Goal: Share content

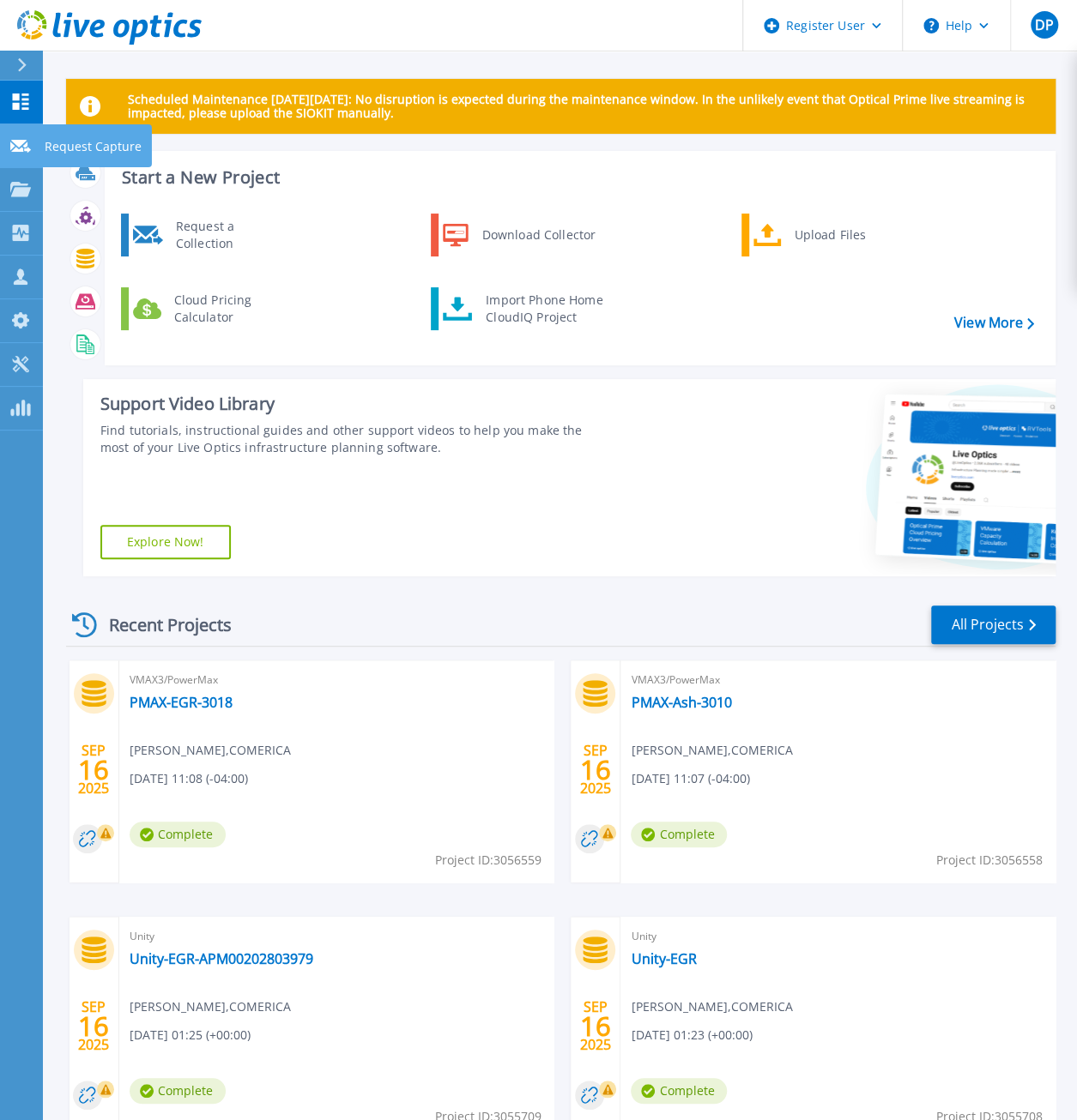
click at [67, 150] on p "Request Capture" at bounding box center [93, 147] width 97 height 44
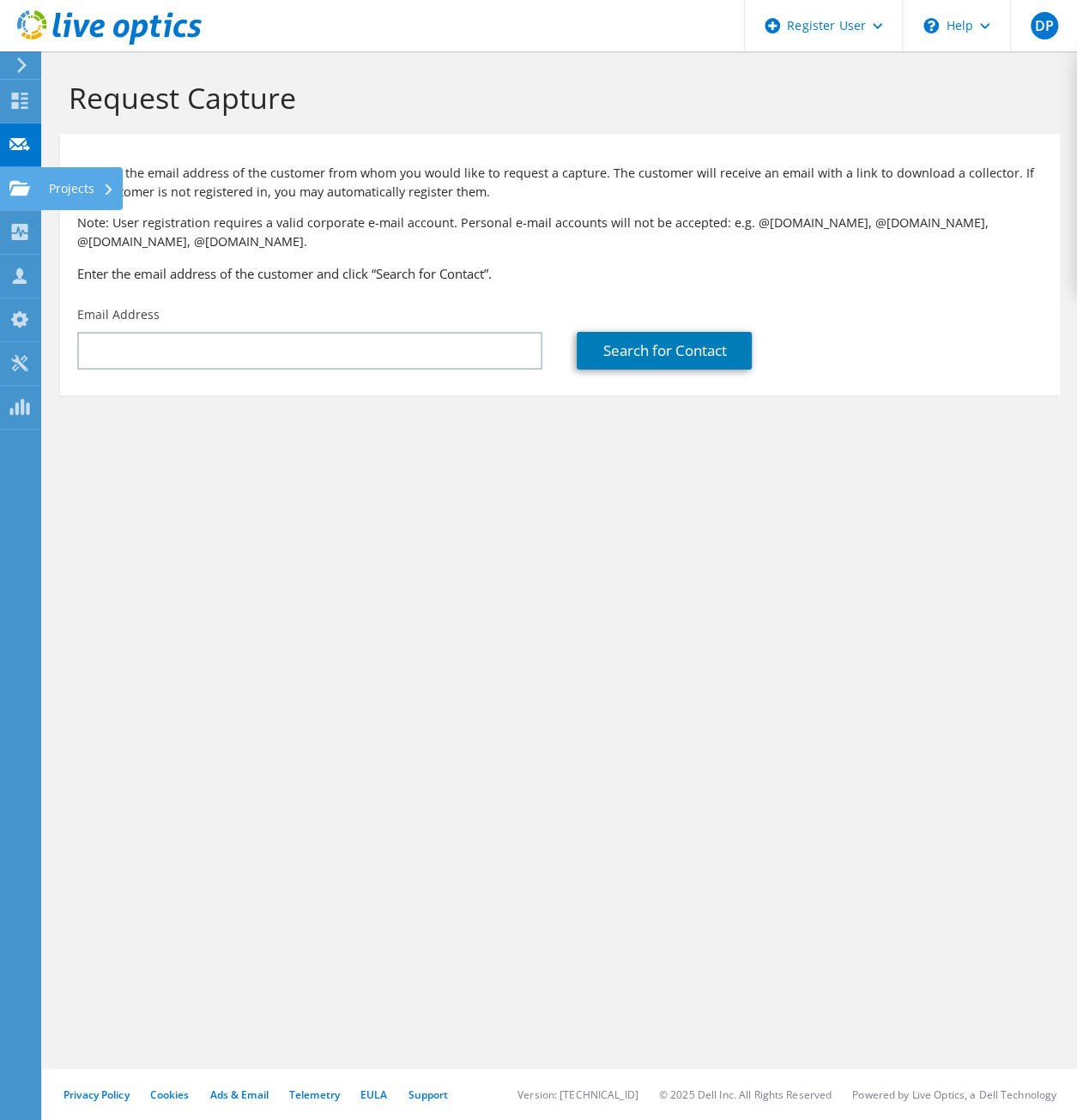
click at [81, 188] on div "Projects" at bounding box center [81, 188] width 82 height 42
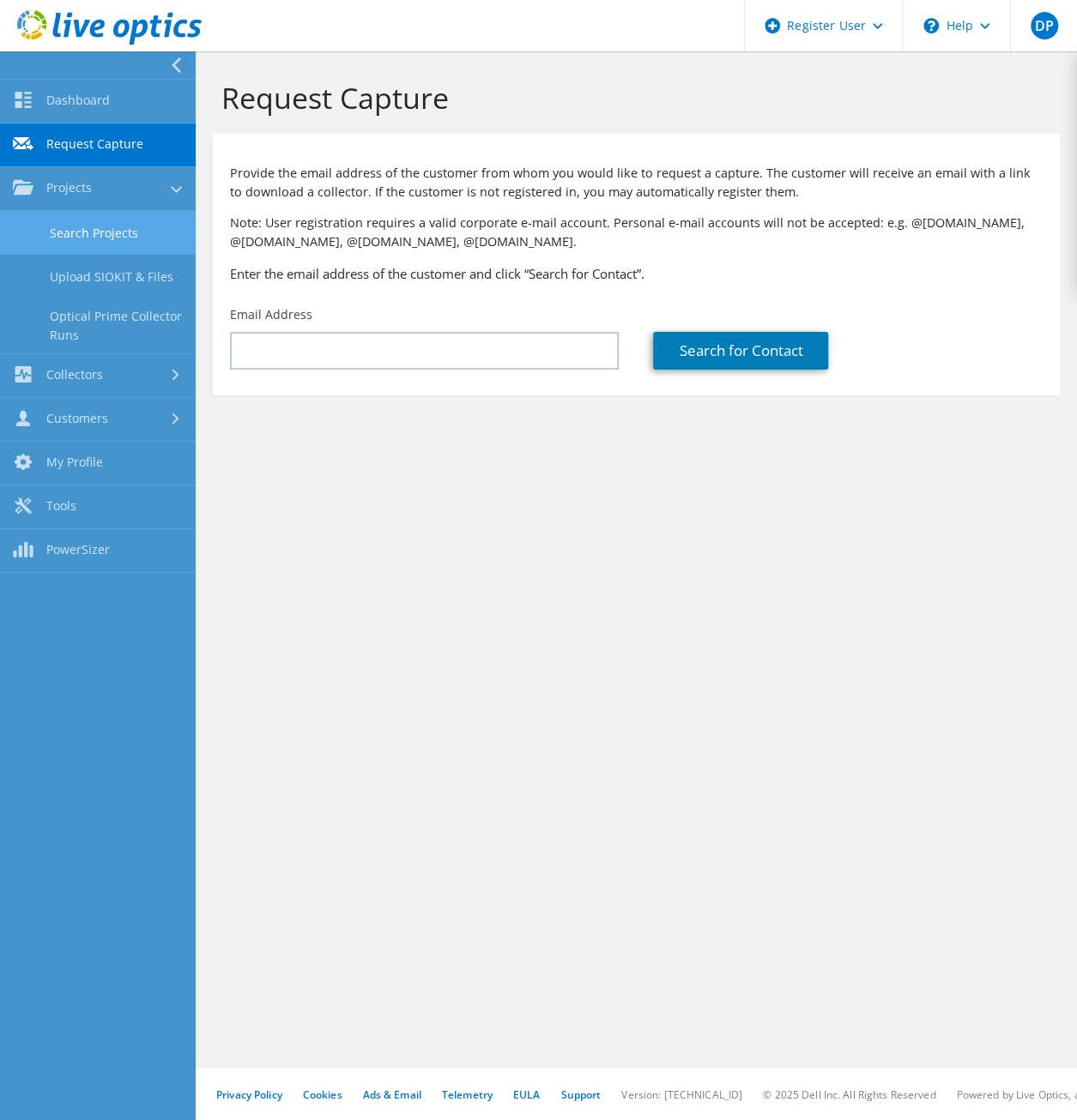
click at [108, 229] on link "Search Projects" at bounding box center [98, 233] width 196 height 43
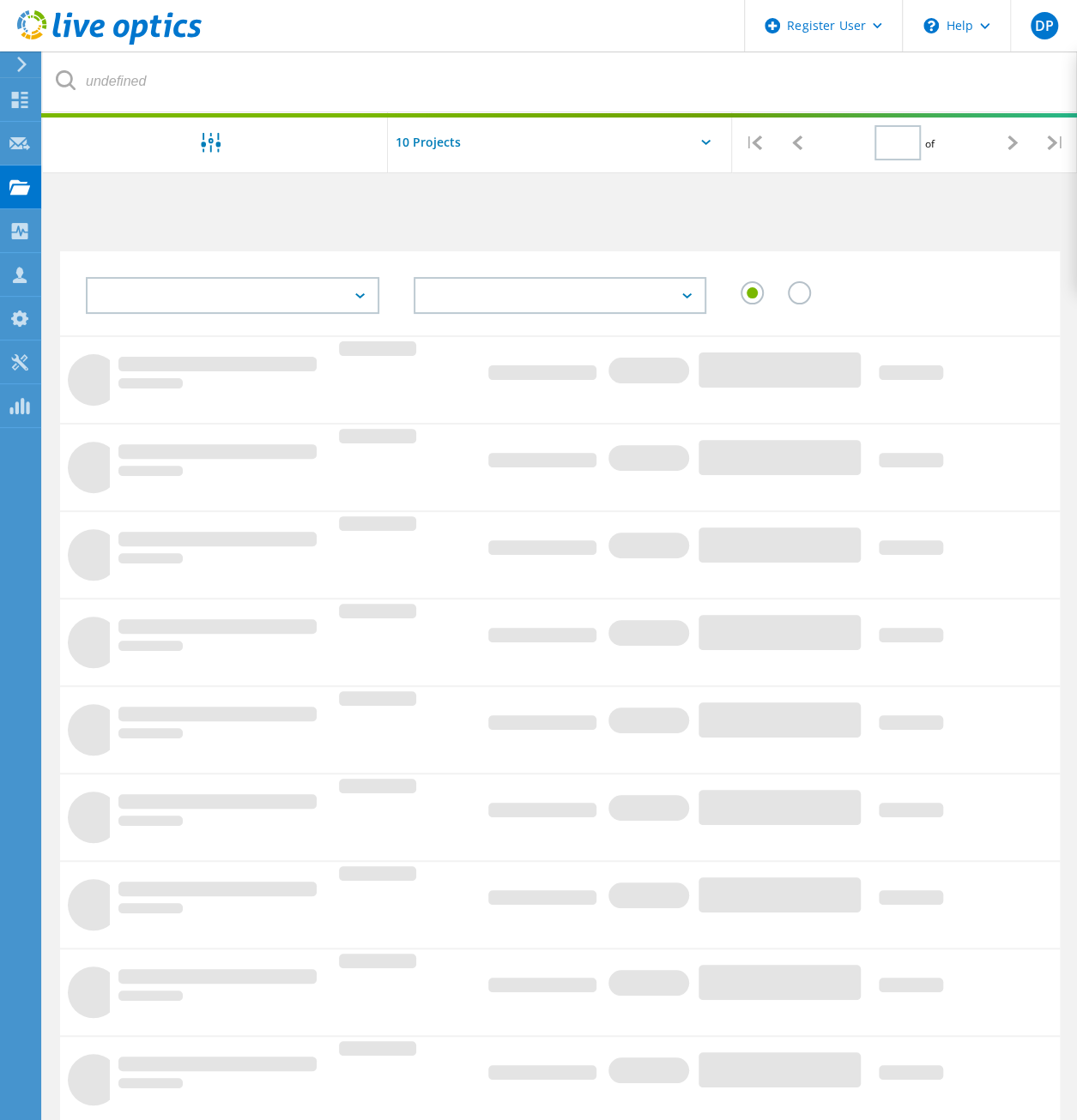
type input "1"
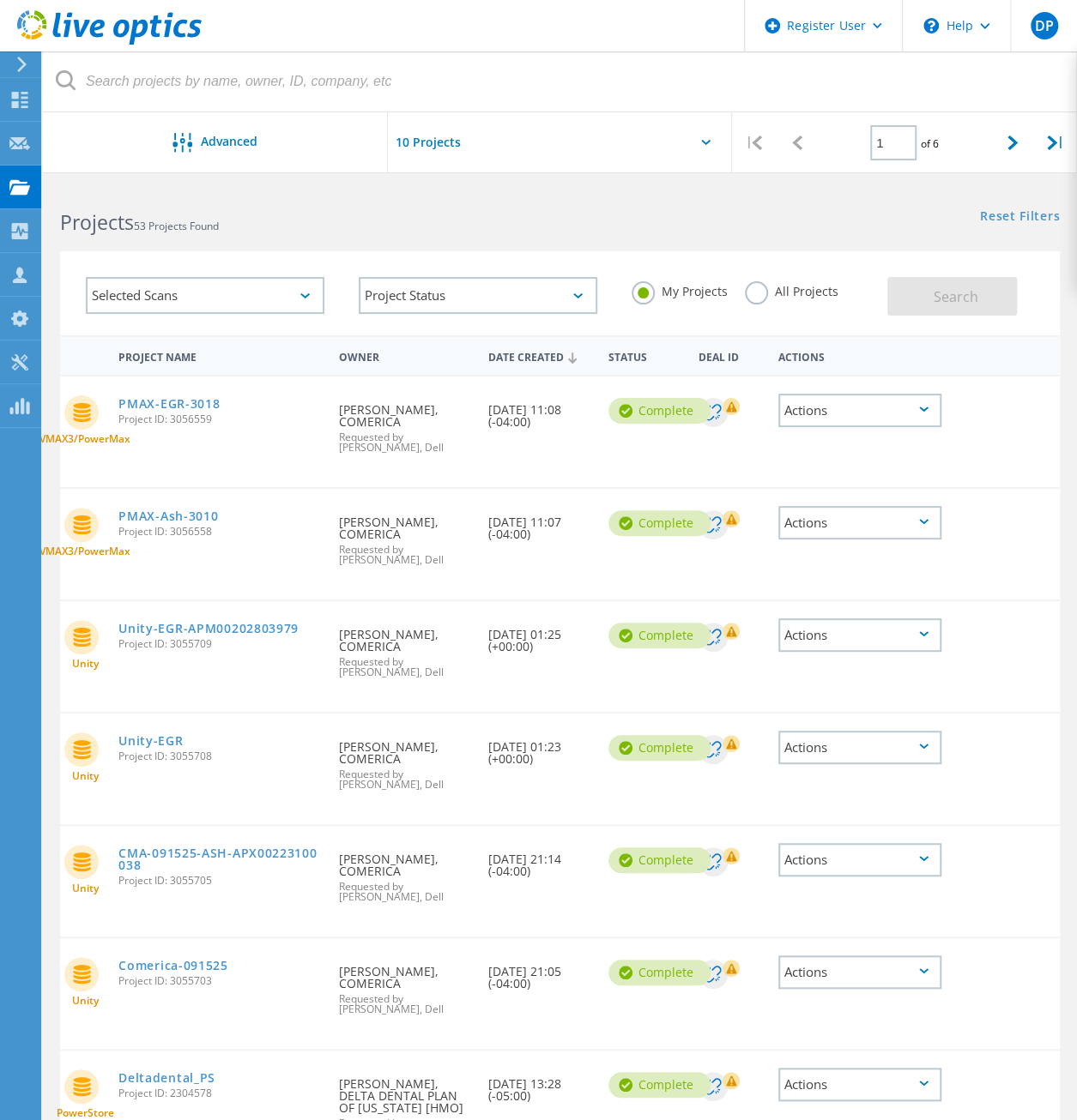
click at [851, 866] on div "Actions" at bounding box center [860, 859] width 163 height 34
click at [853, 870] on div "Share" at bounding box center [860, 874] width 159 height 27
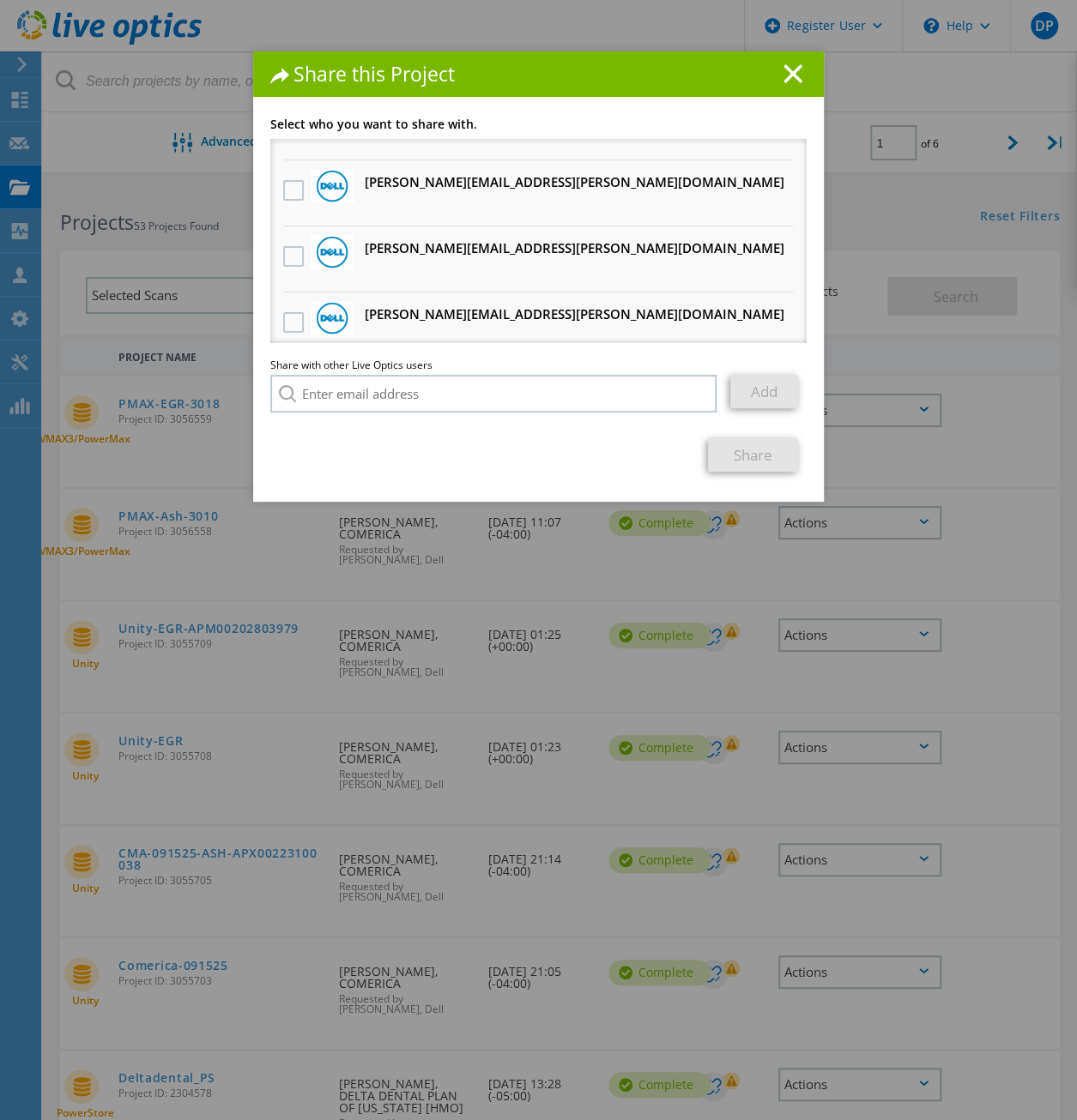
scroll to position [786, 0]
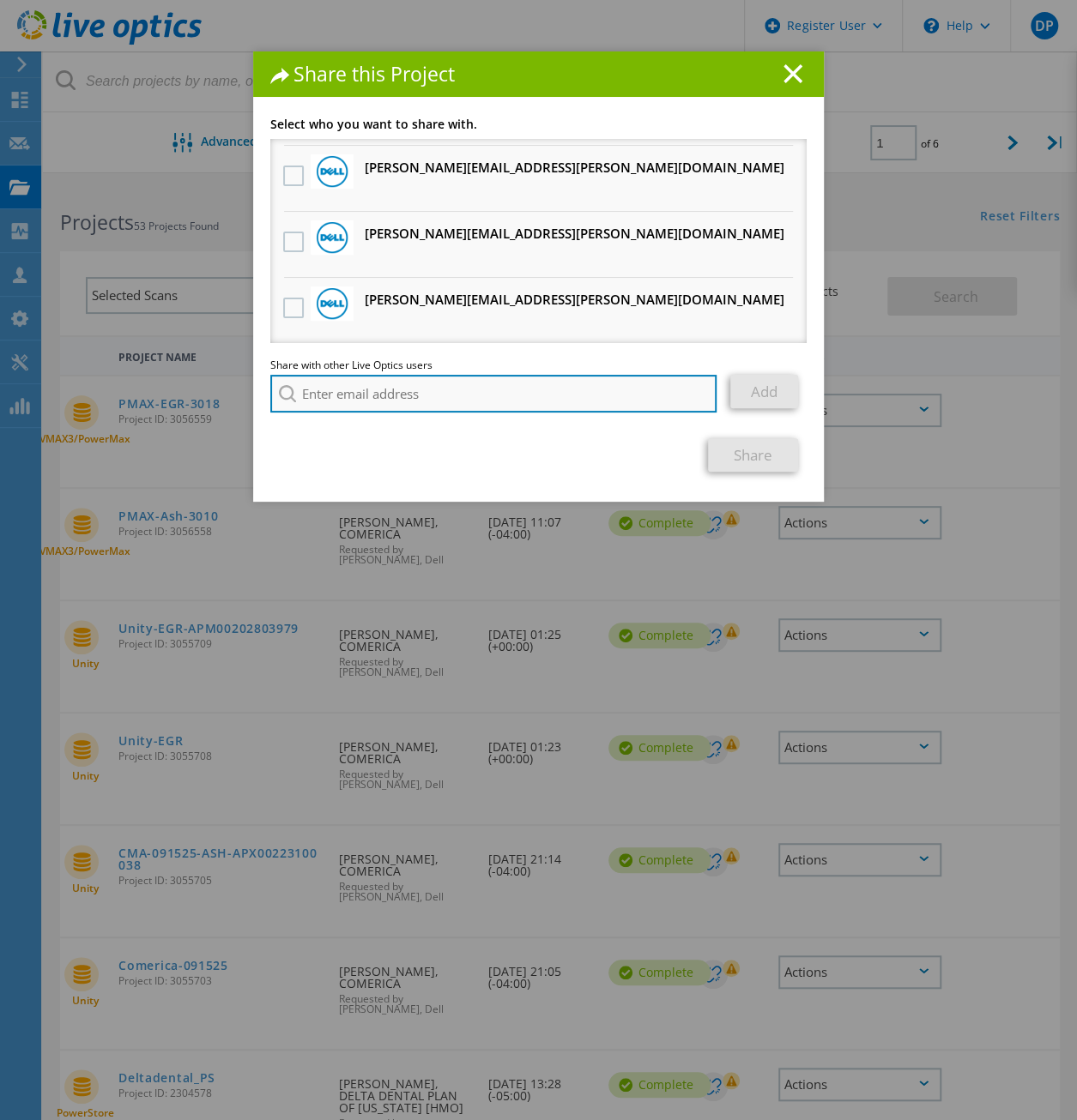
click at [407, 391] on input "search" at bounding box center [494, 393] width 446 height 38
paste input "Michael.DeGasperis@Dell.com"
type input "Michael.DeGasperis@Dell.com"
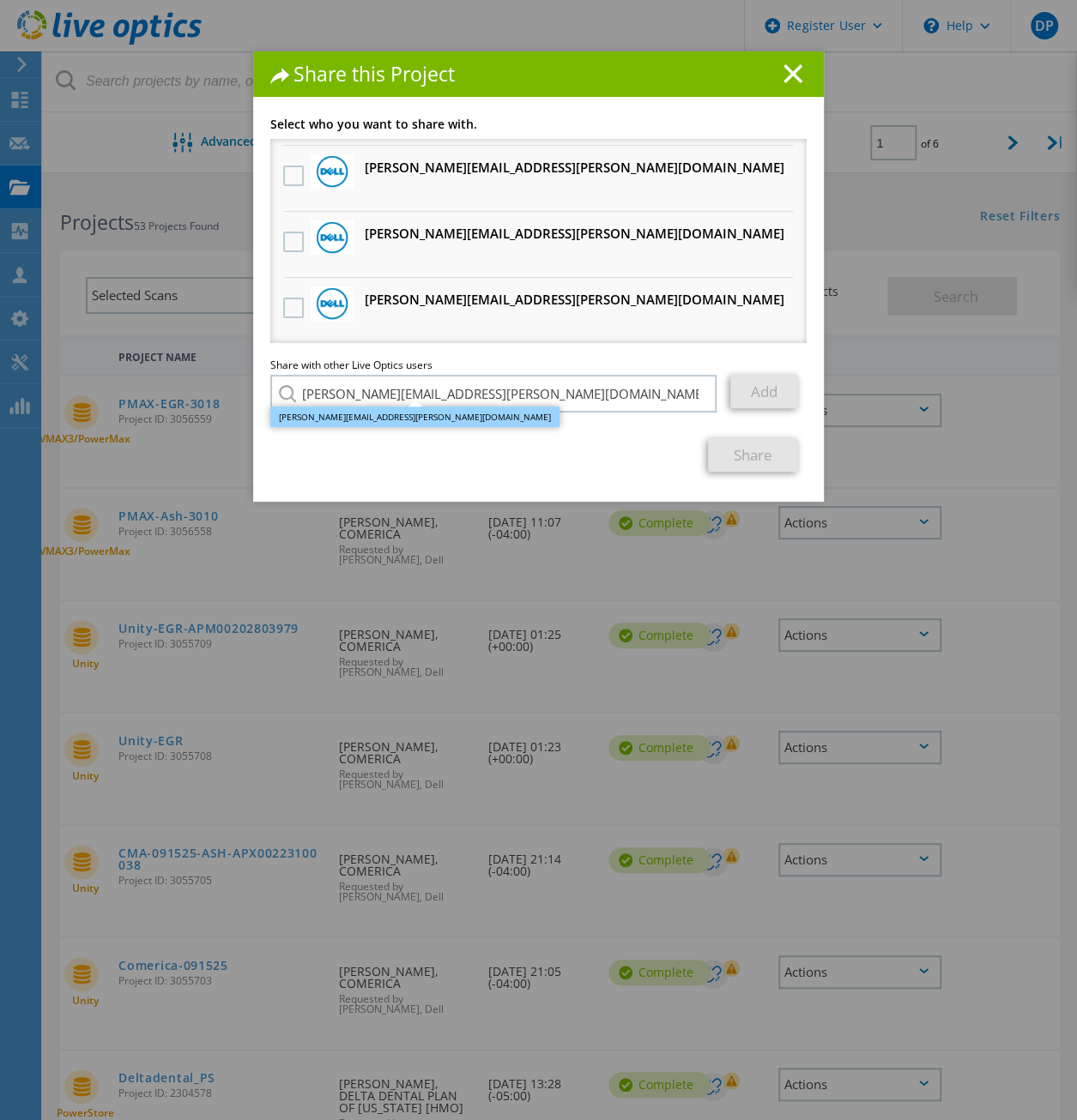
click at [402, 423] on li "Michael.DeGasperis@Dell.com" at bounding box center [414, 416] width 289 height 20
click at [763, 389] on link "Add" at bounding box center [764, 391] width 68 height 34
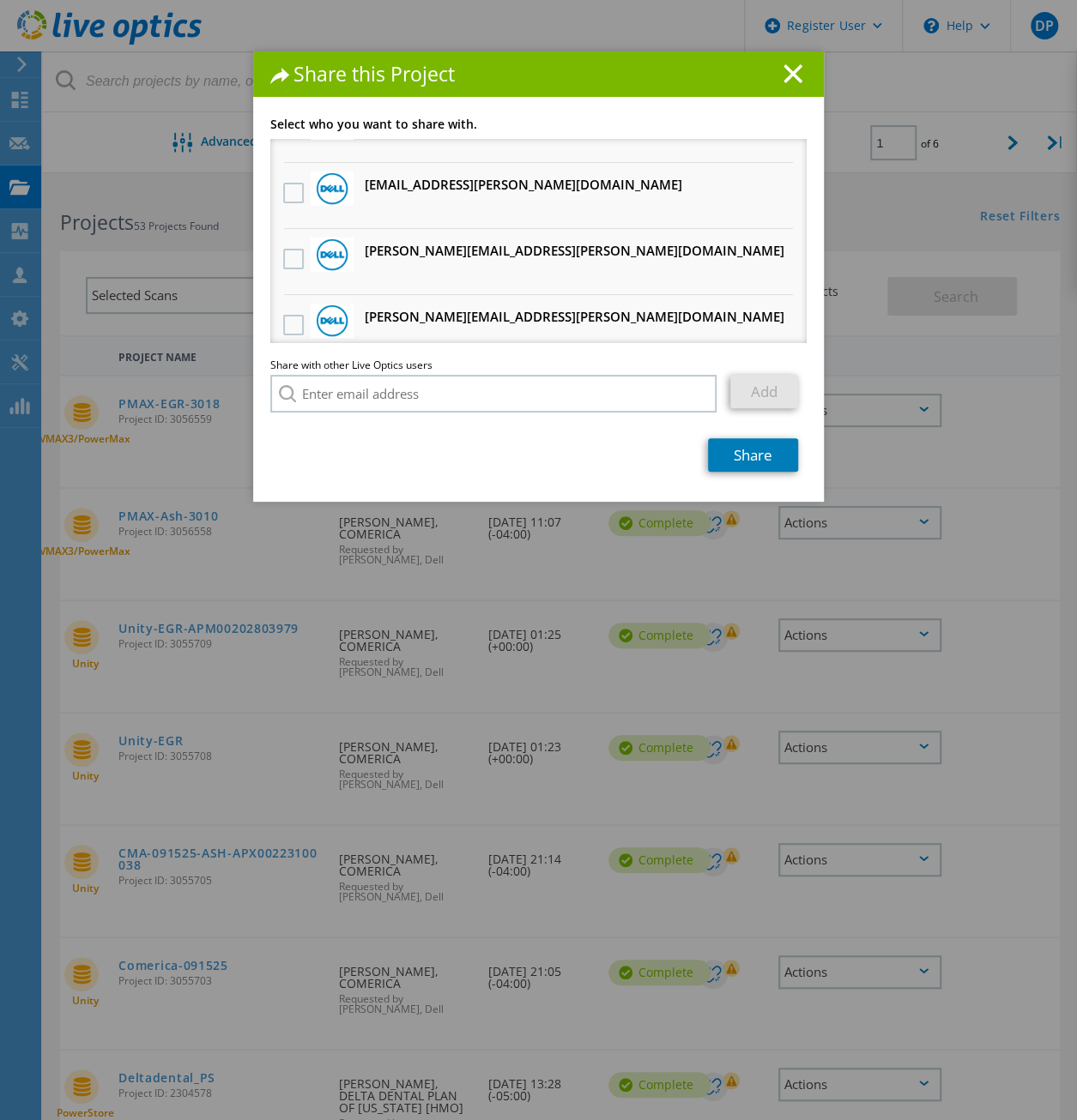
scroll to position [0, 0]
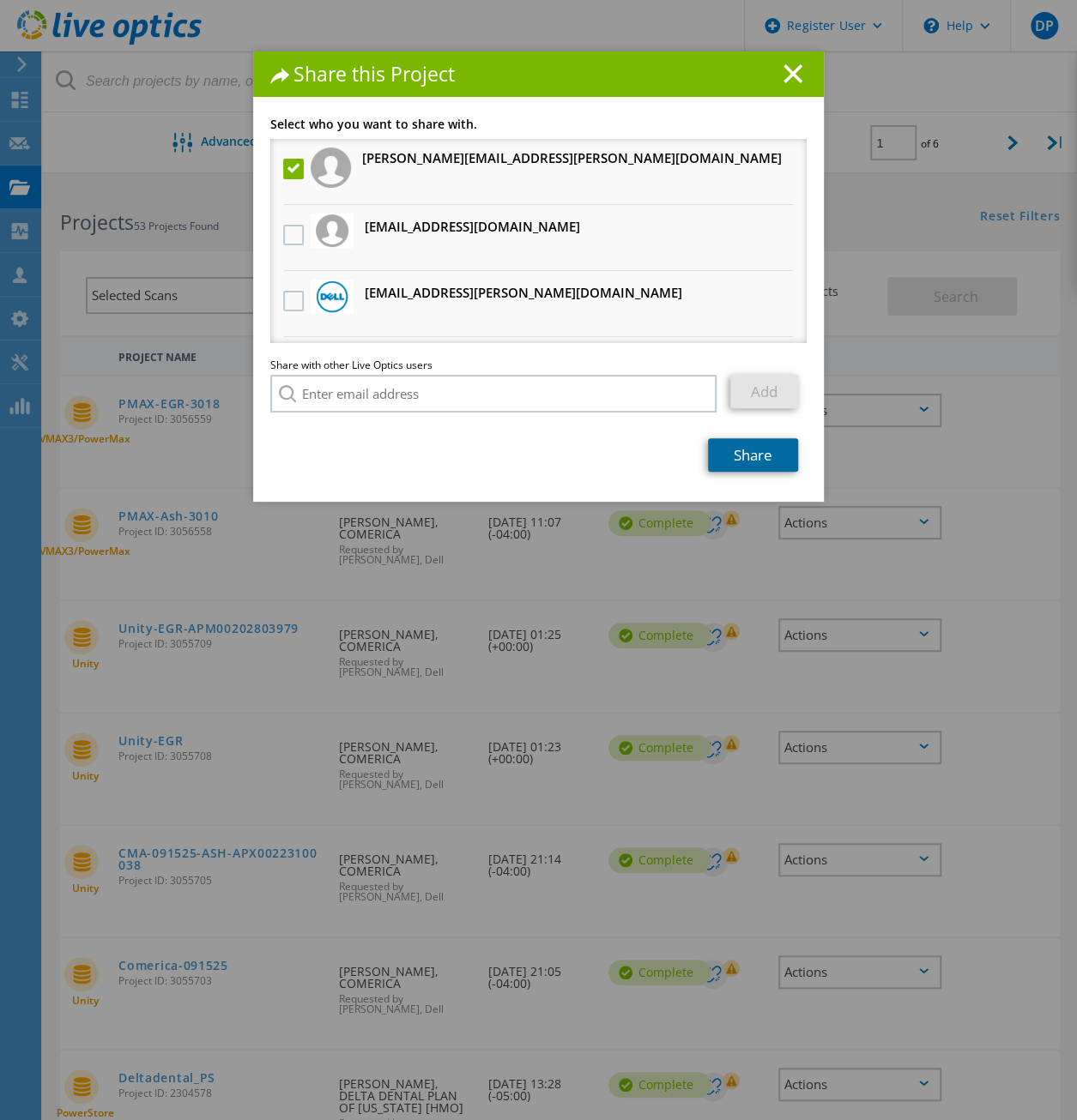
click at [747, 459] on link "Share" at bounding box center [752, 455] width 90 height 34
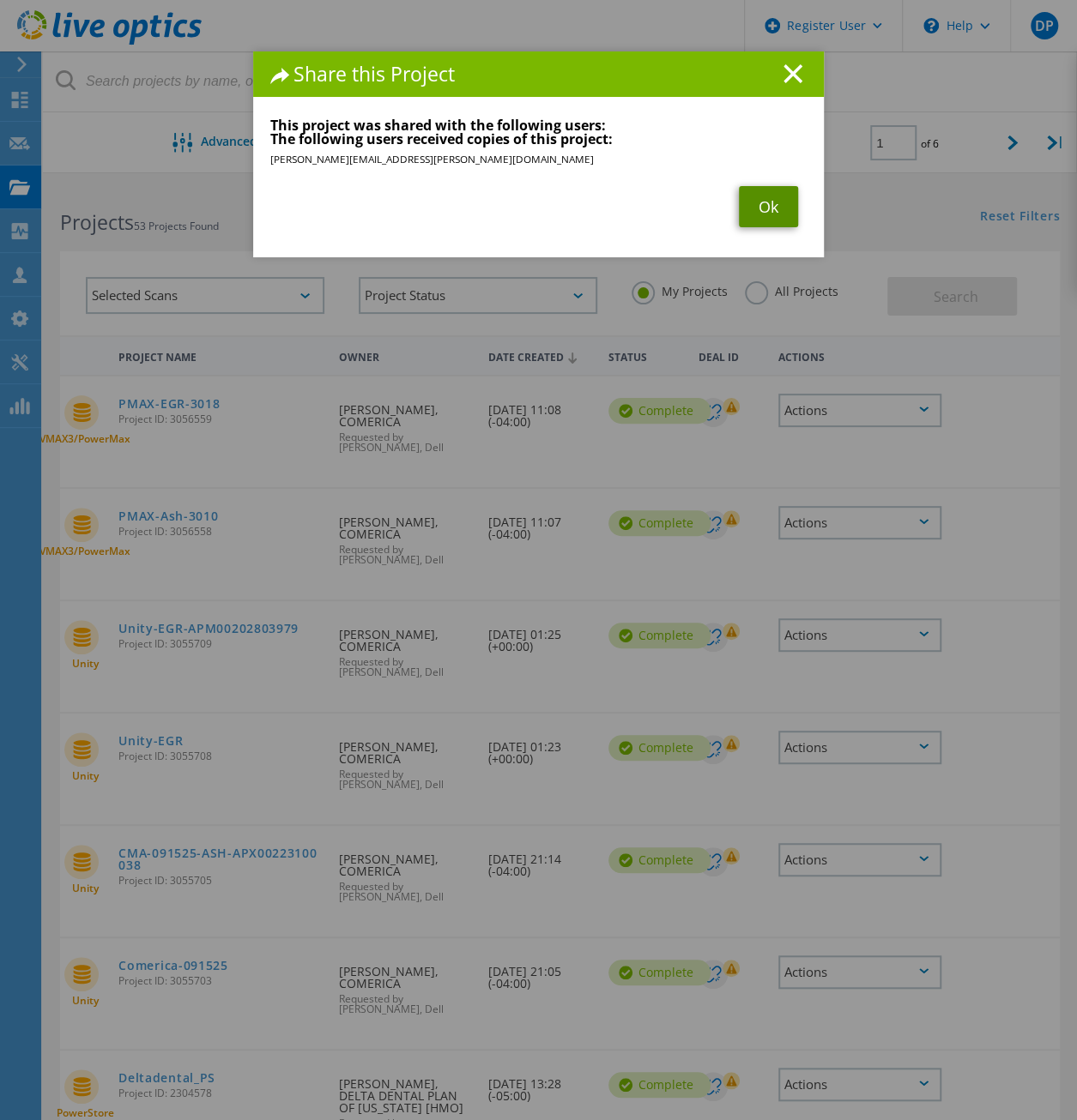
click at [759, 205] on link "Ok" at bounding box center [768, 207] width 59 height 42
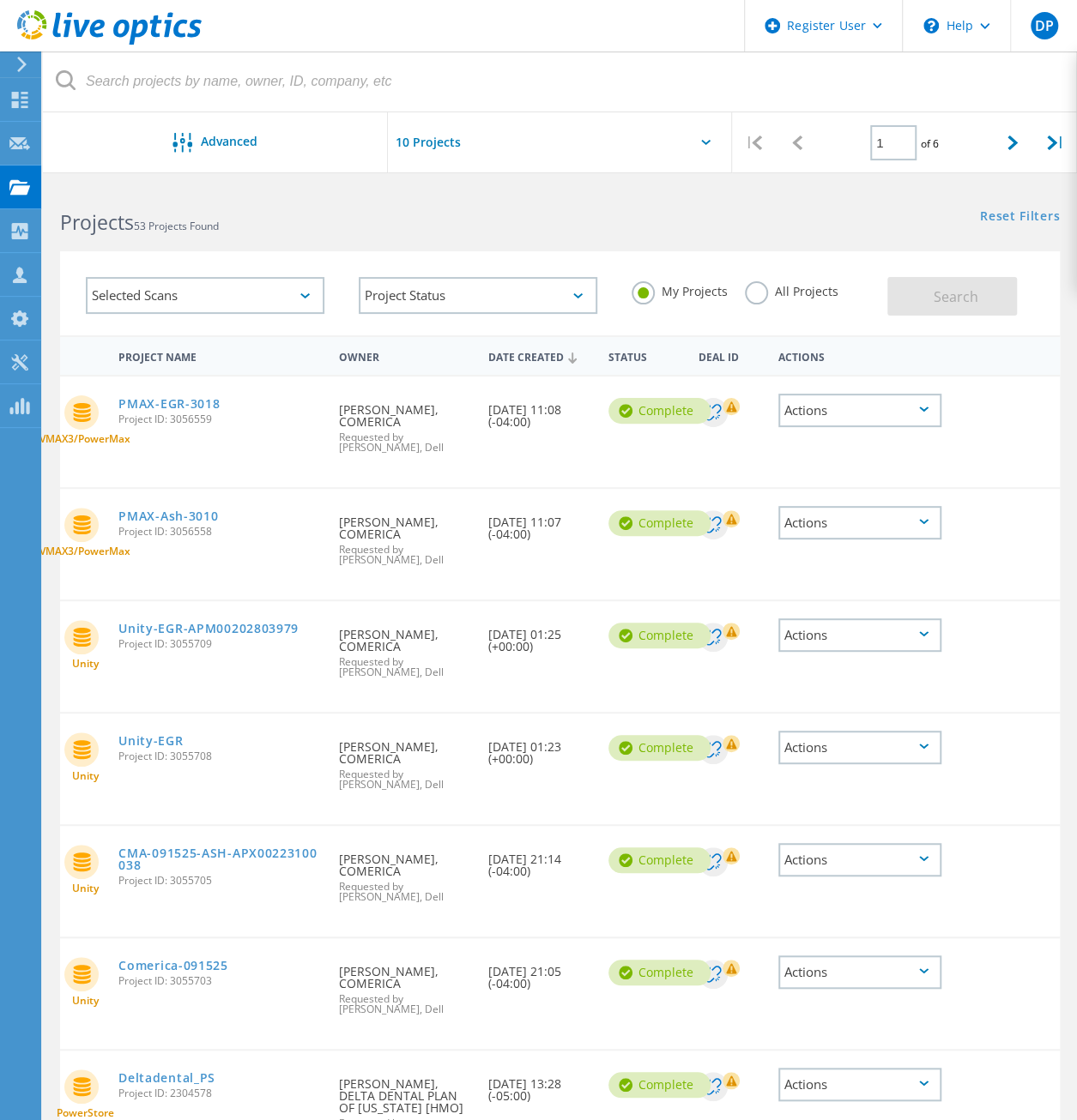
click at [925, 641] on div "Actions" at bounding box center [860, 635] width 163 height 34
click at [904, 643] on div "Share" at bounding box center [860, 649] width 159 height 27
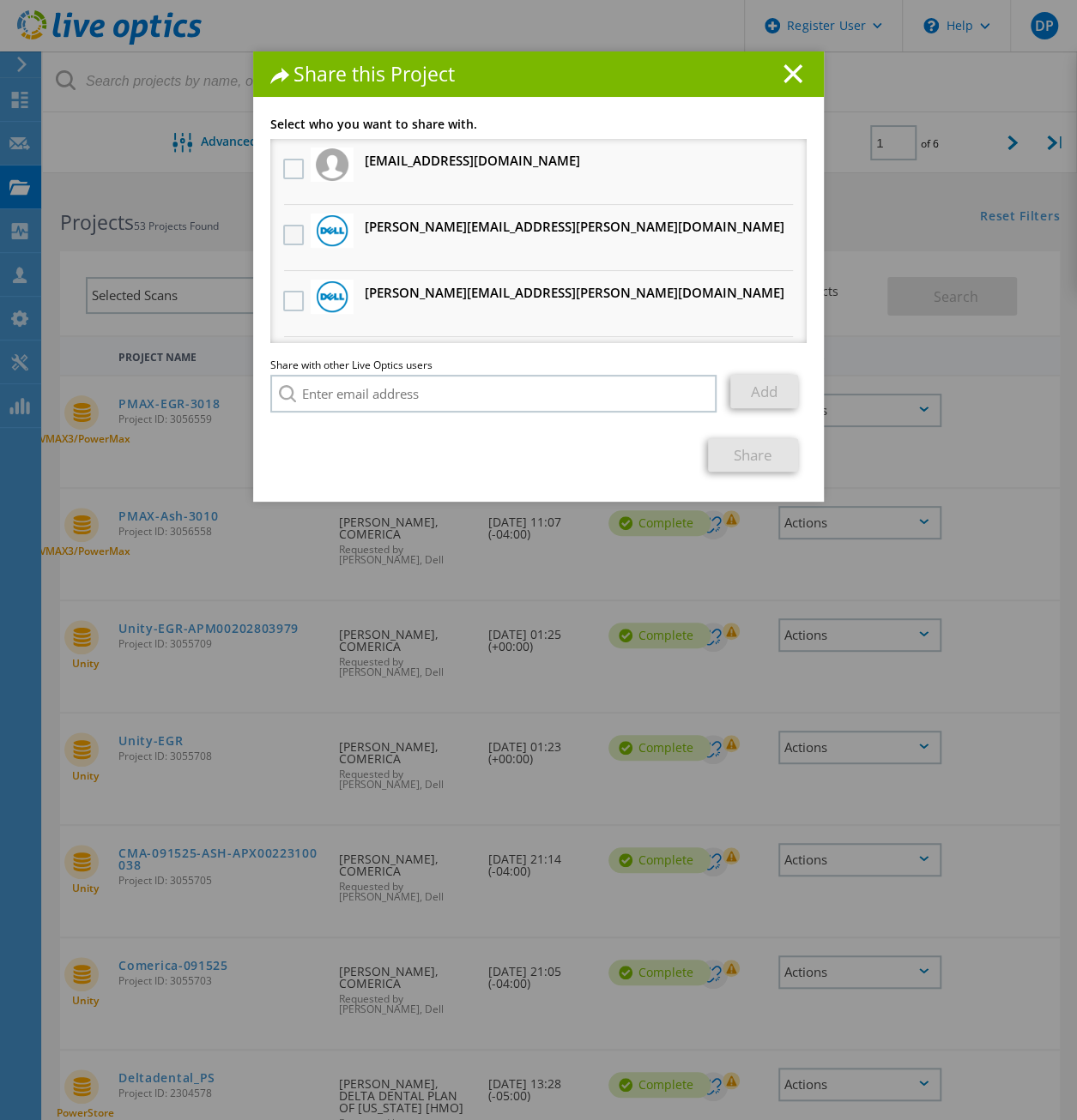
click at [284, 233] on label at bounding box center [296, 235] width 25 height 20
click at [0, 0] on input "checkbox" at bounding box center [0, 0] width 0 height 0
click at [738, 454] on link "Share" at bounding box center [752, 455] width 90 height 34
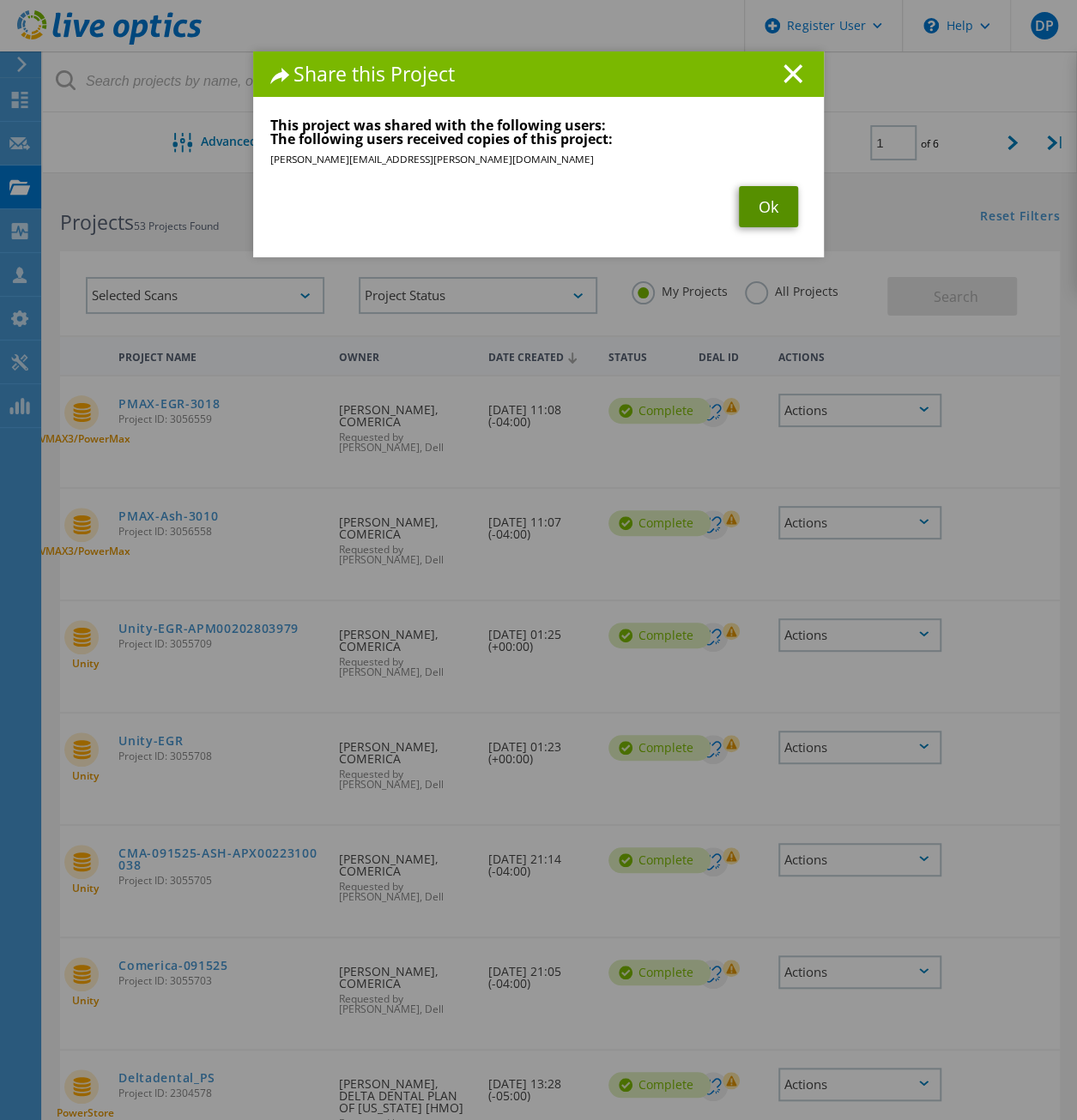
click at [780, 210] on link "Ok" at bounding box center [768, 207] width 59 height 42
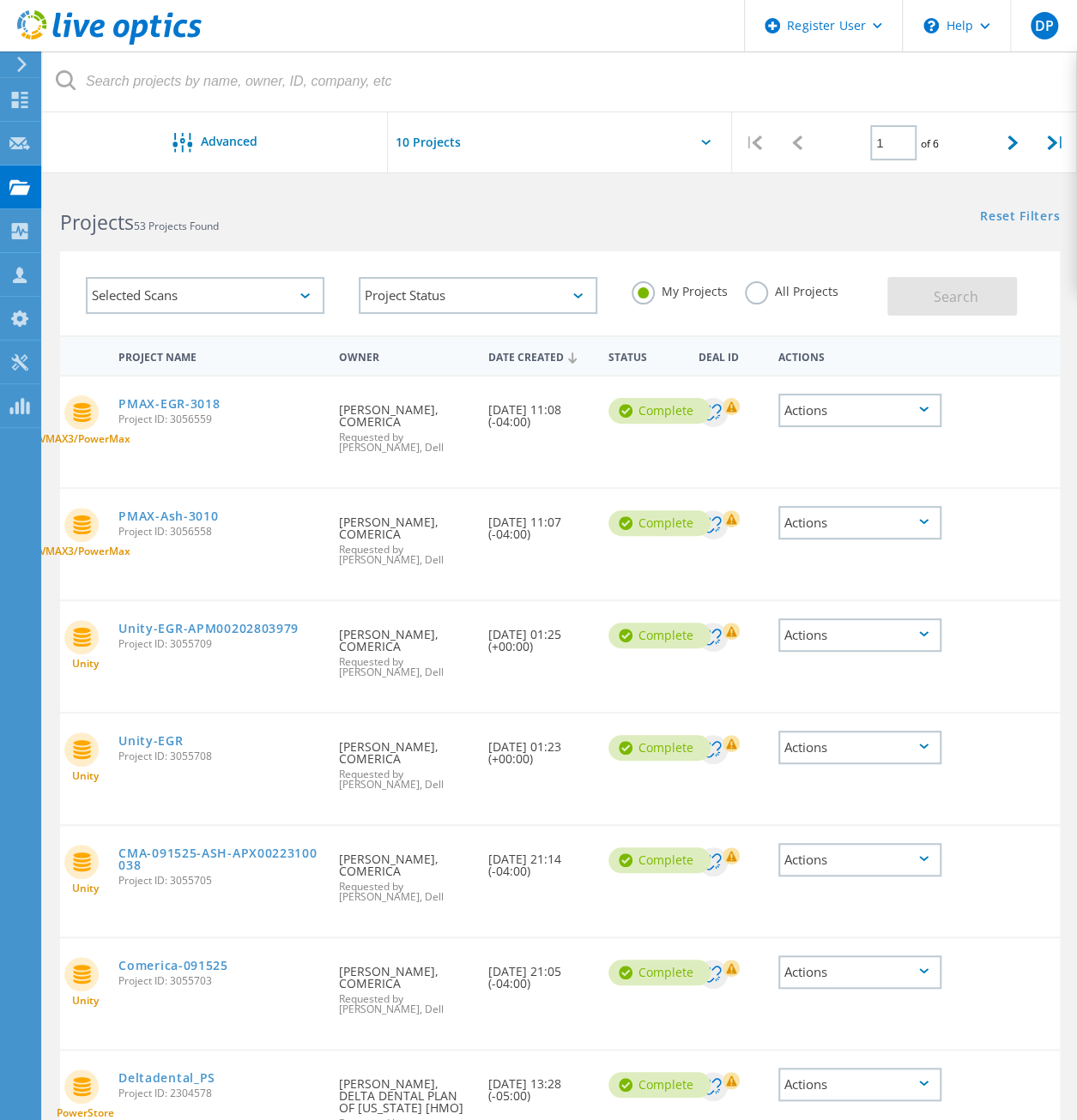
click at [922, 533] on div "Actions" at bounding box center [860, 522] width 163 height 34
click at [901, 539] on div "Share" at bounding box center [860, 537] width 159 height 27
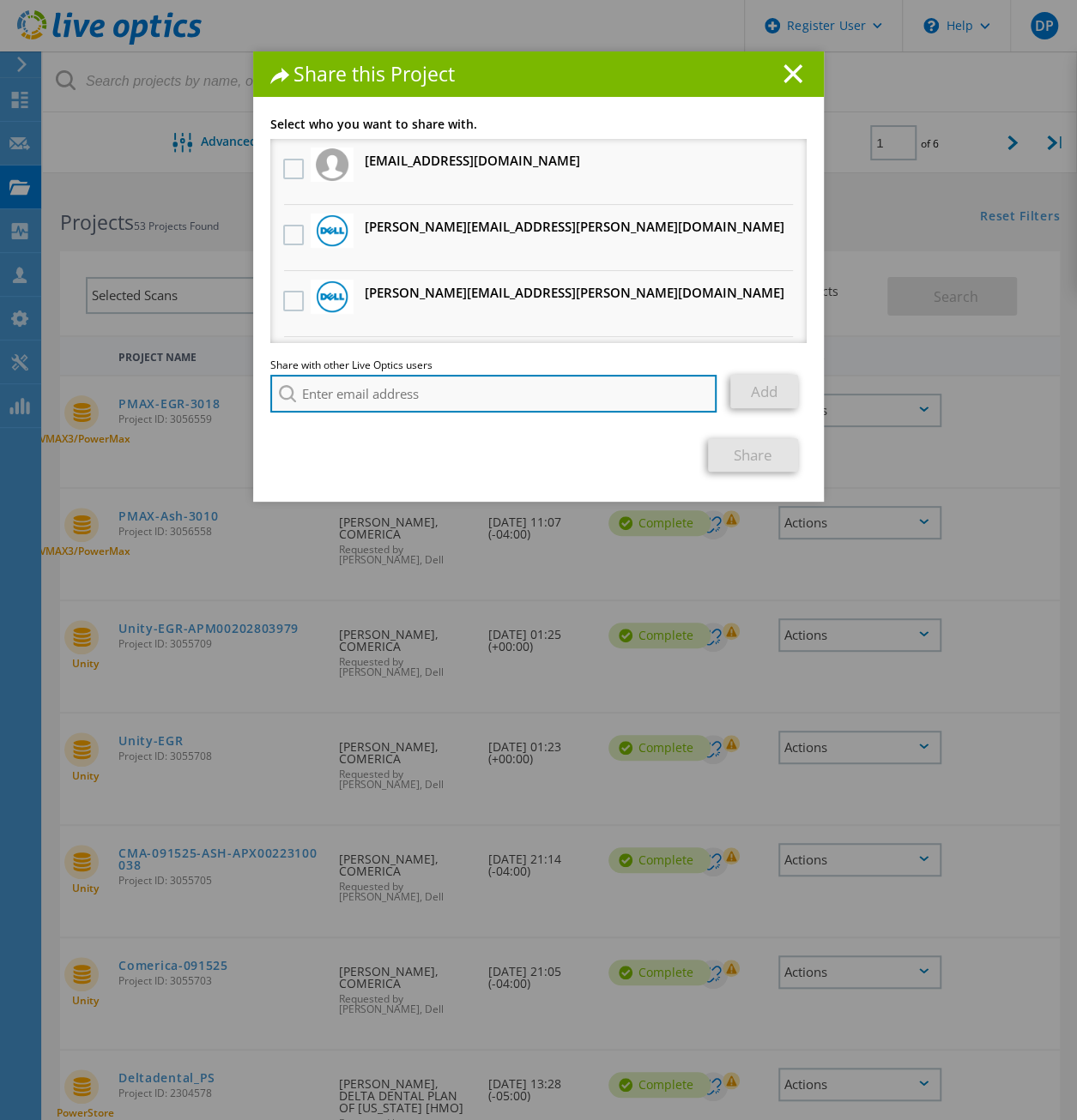
click at [397, 397] on input "search" at bounding box center [494, 393] width 446 height 38
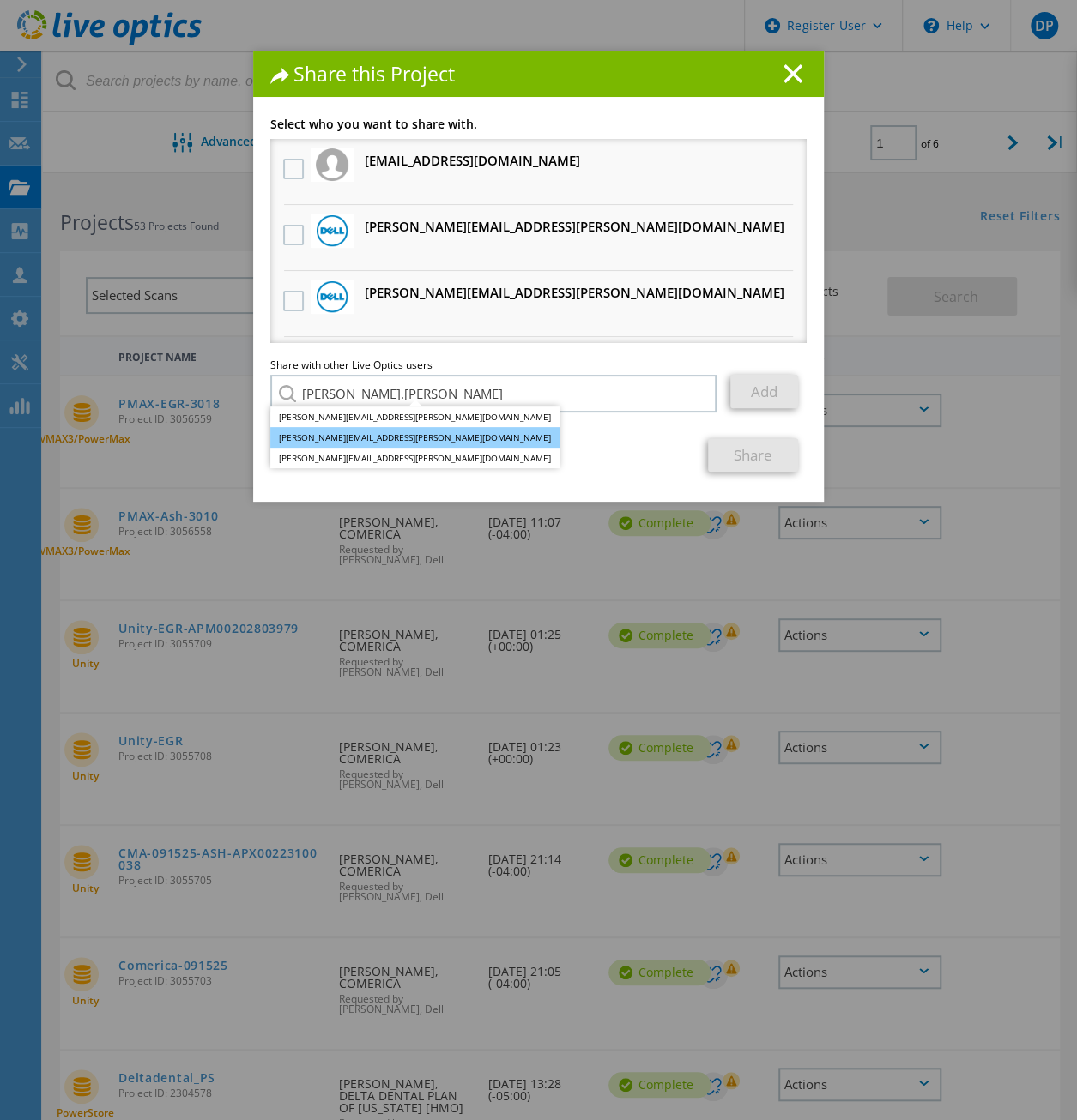
click at [376, 436] on li "Brian.Arnold@dell.com" at bounding box center [414, 436] width 289 height 20
type input "Brian.Arnold@dell.com"
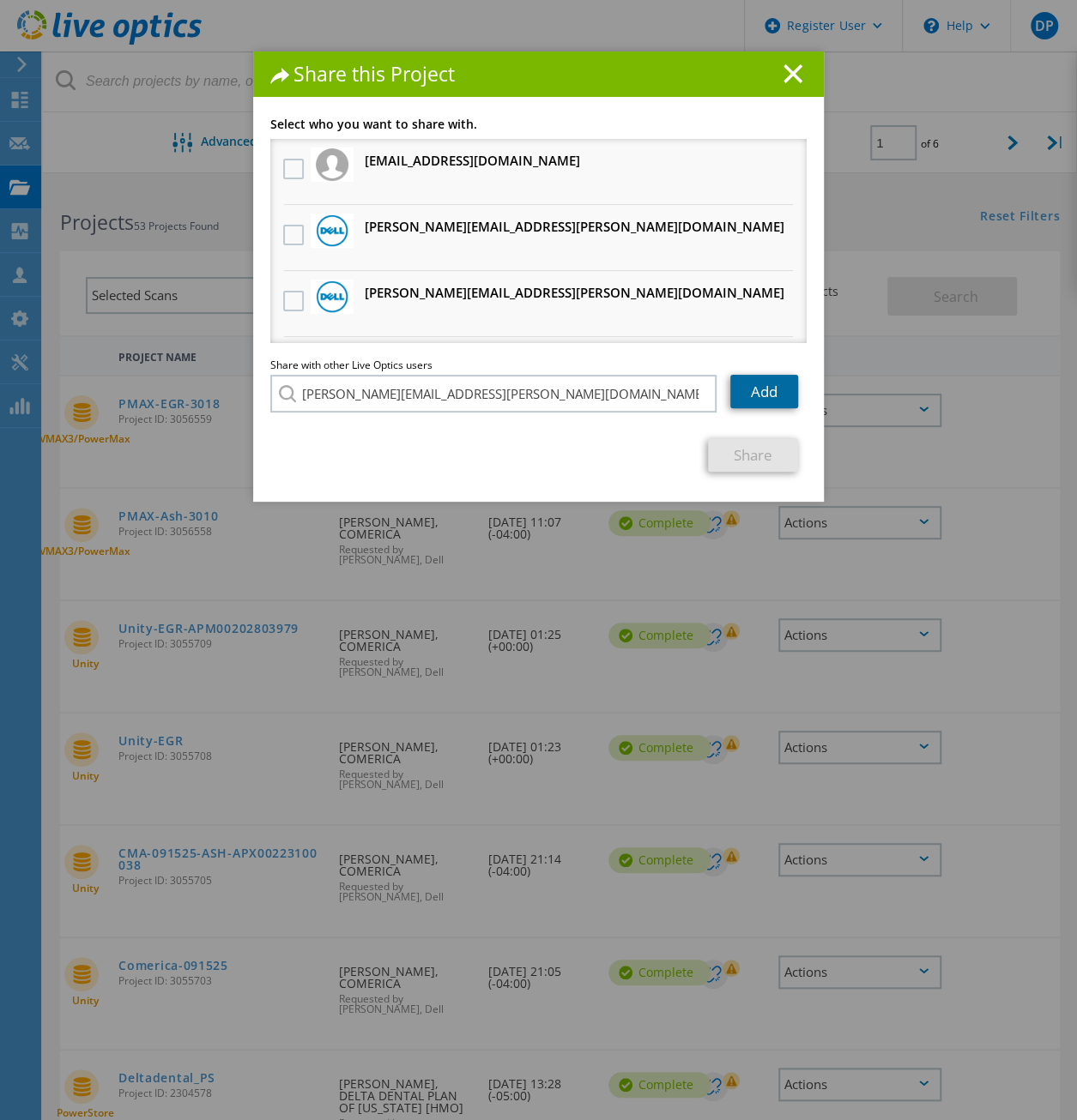
click at [765, 399] on link "Add" at bounding box center [764, 391] width 68 height 34
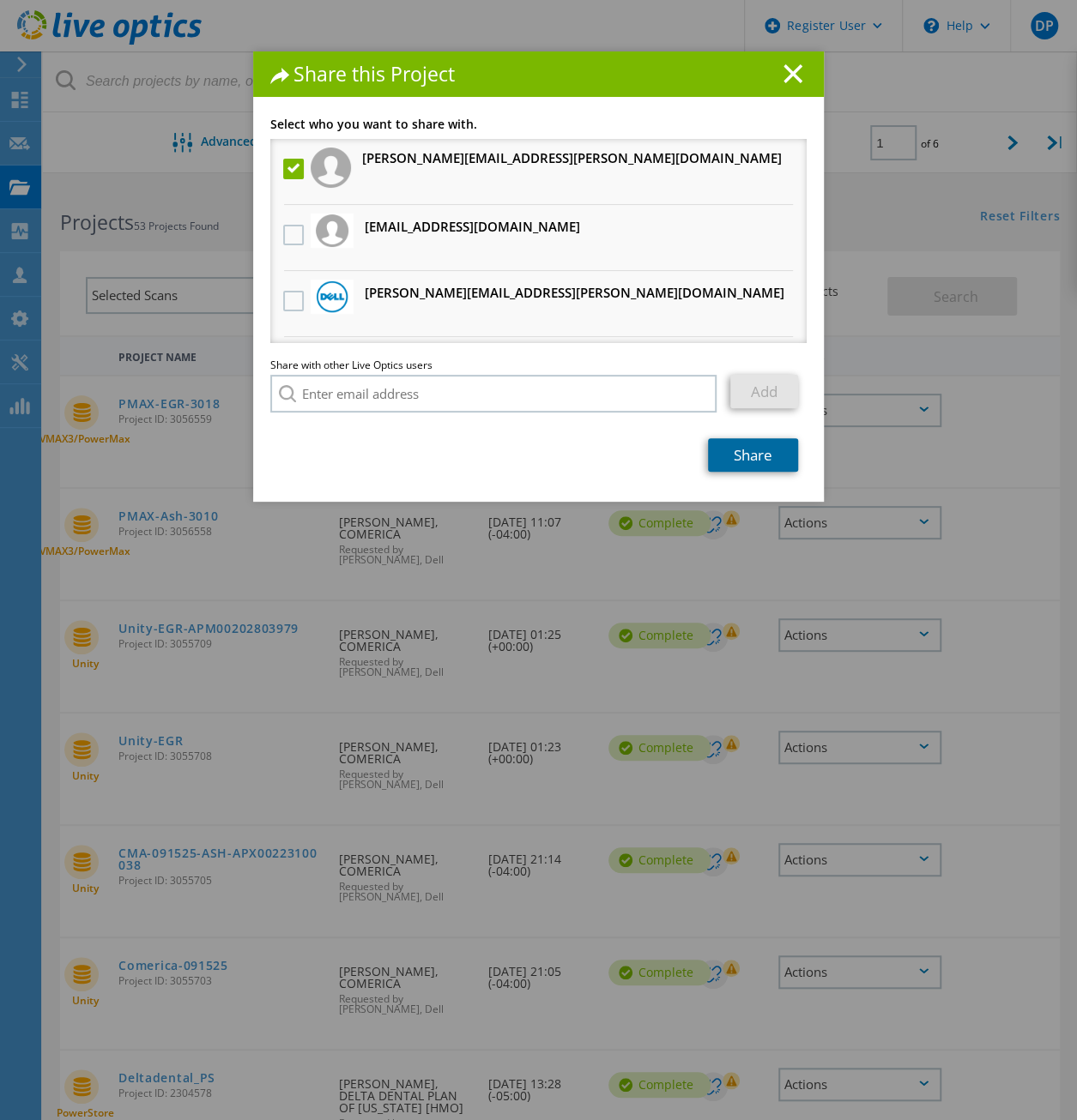
click at [776, 459] on link "Share" at bounding box center [752, 455] width 90 height 34
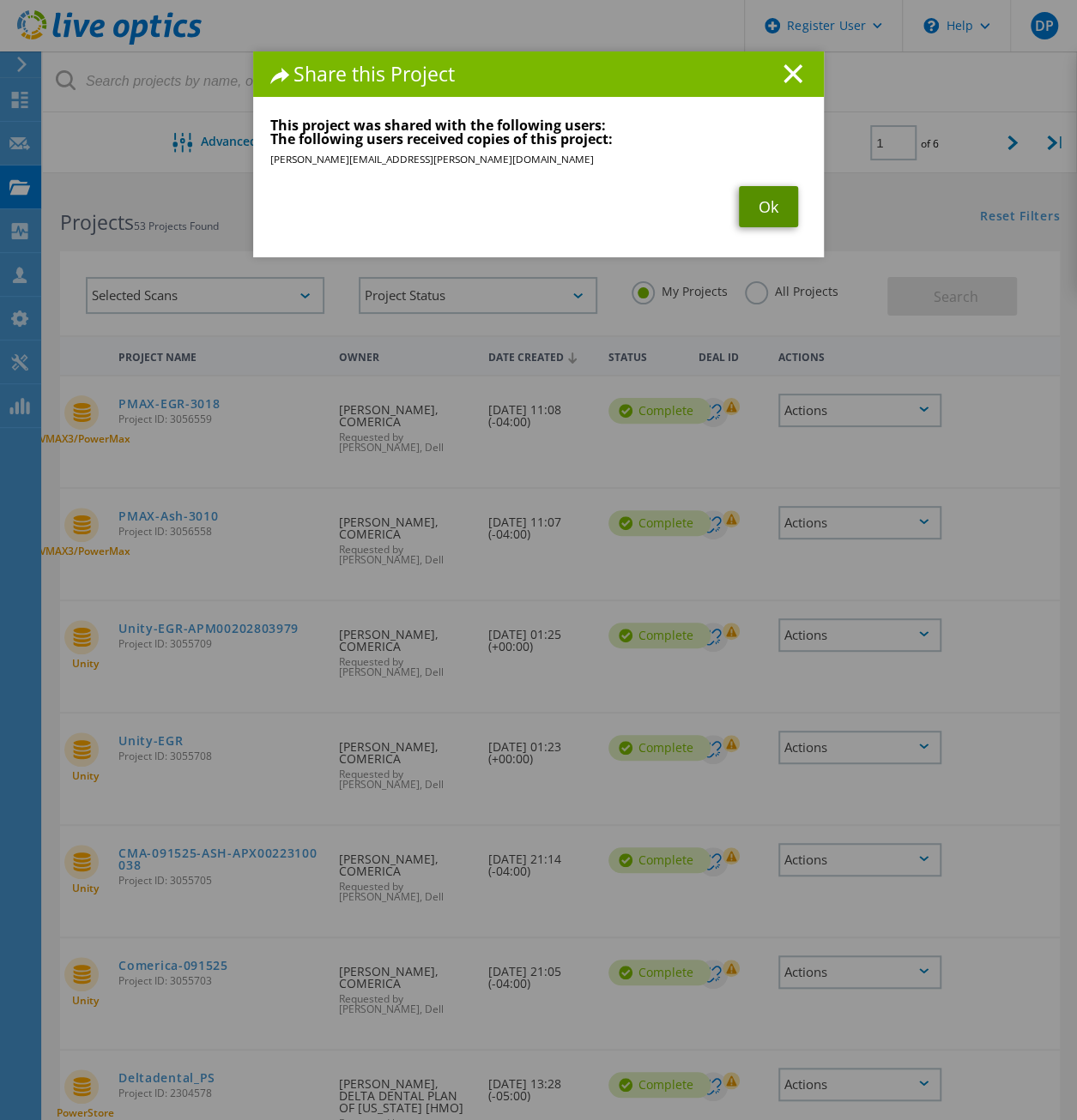
click at [765, 209] on link "Ok" at bounding box center [768, 207] width 59 height 42
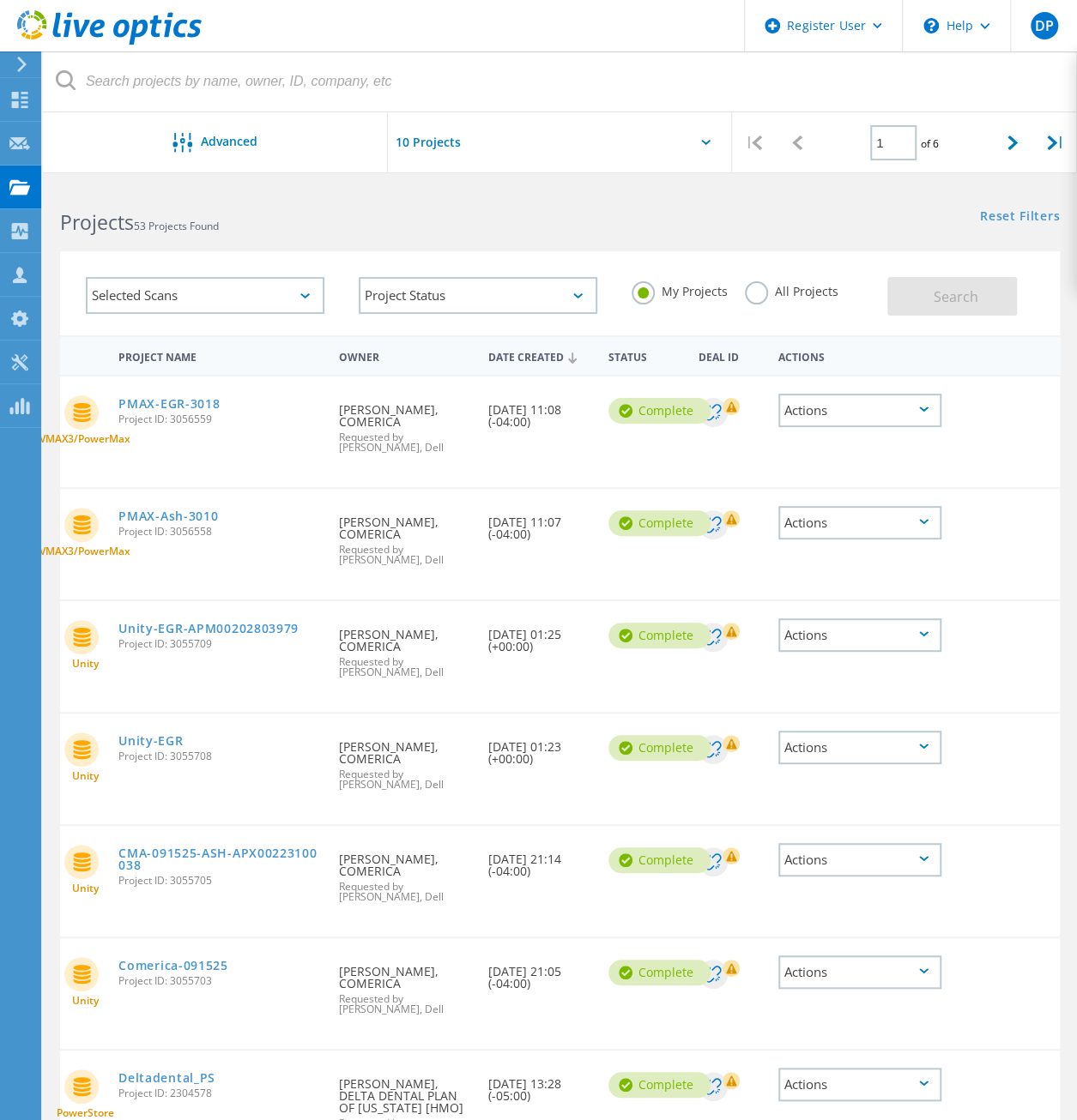
click at [877, 416] on div "Actions" at bounding box center [860, 410] width 163 height 34
click at [877, 416] on div "Share" at bounding box center [860, 425] width 159 height 27
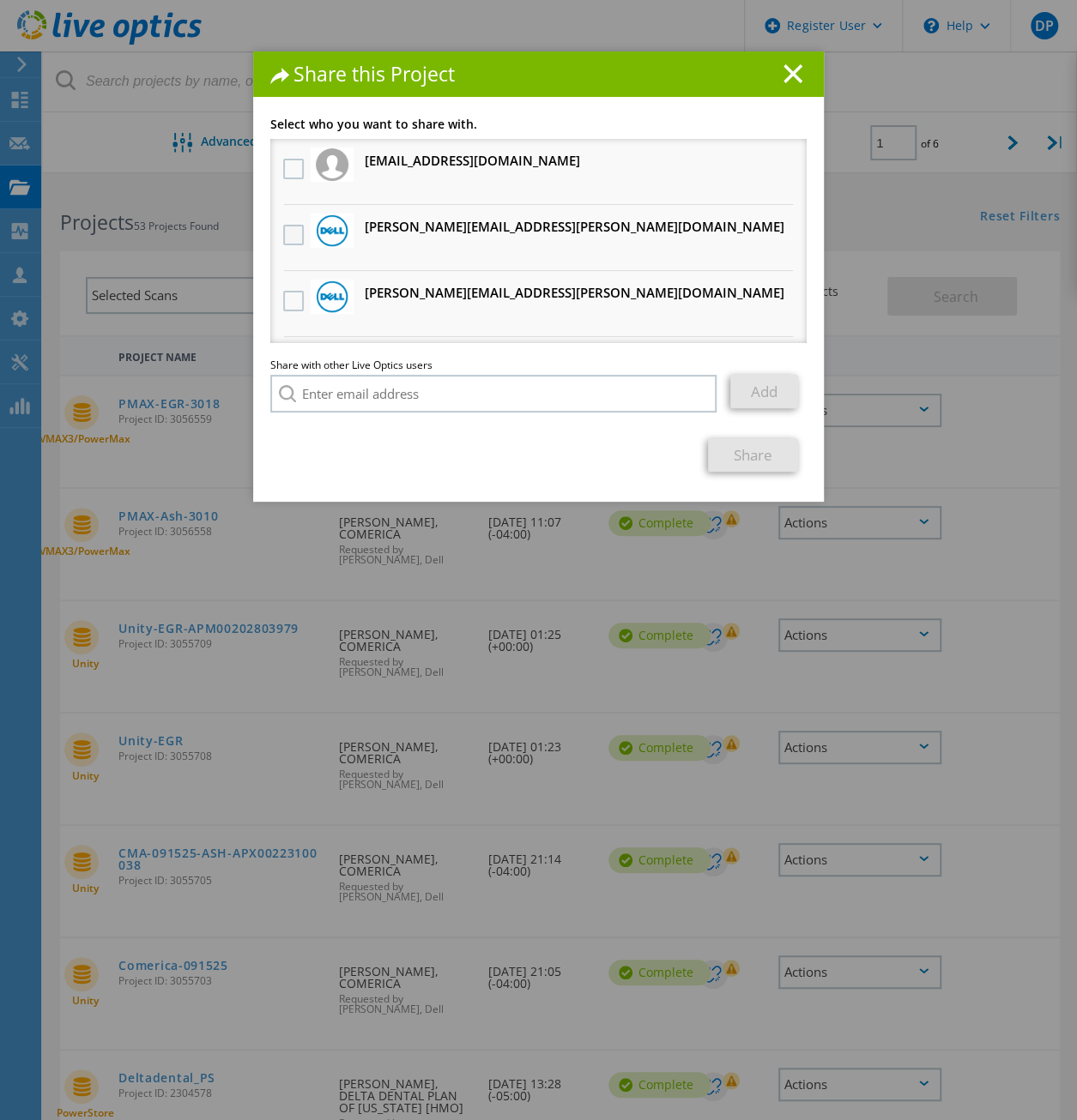
click at [283, 234] on label at bounding box center [296, 235] width 25 height 20
click at [0, 0] on input "checkbox" at bounding box center [0, 0] width 0 height 0
click at [735, 450] on link "Share" at bounding box center [752, 455] width 90 height 34
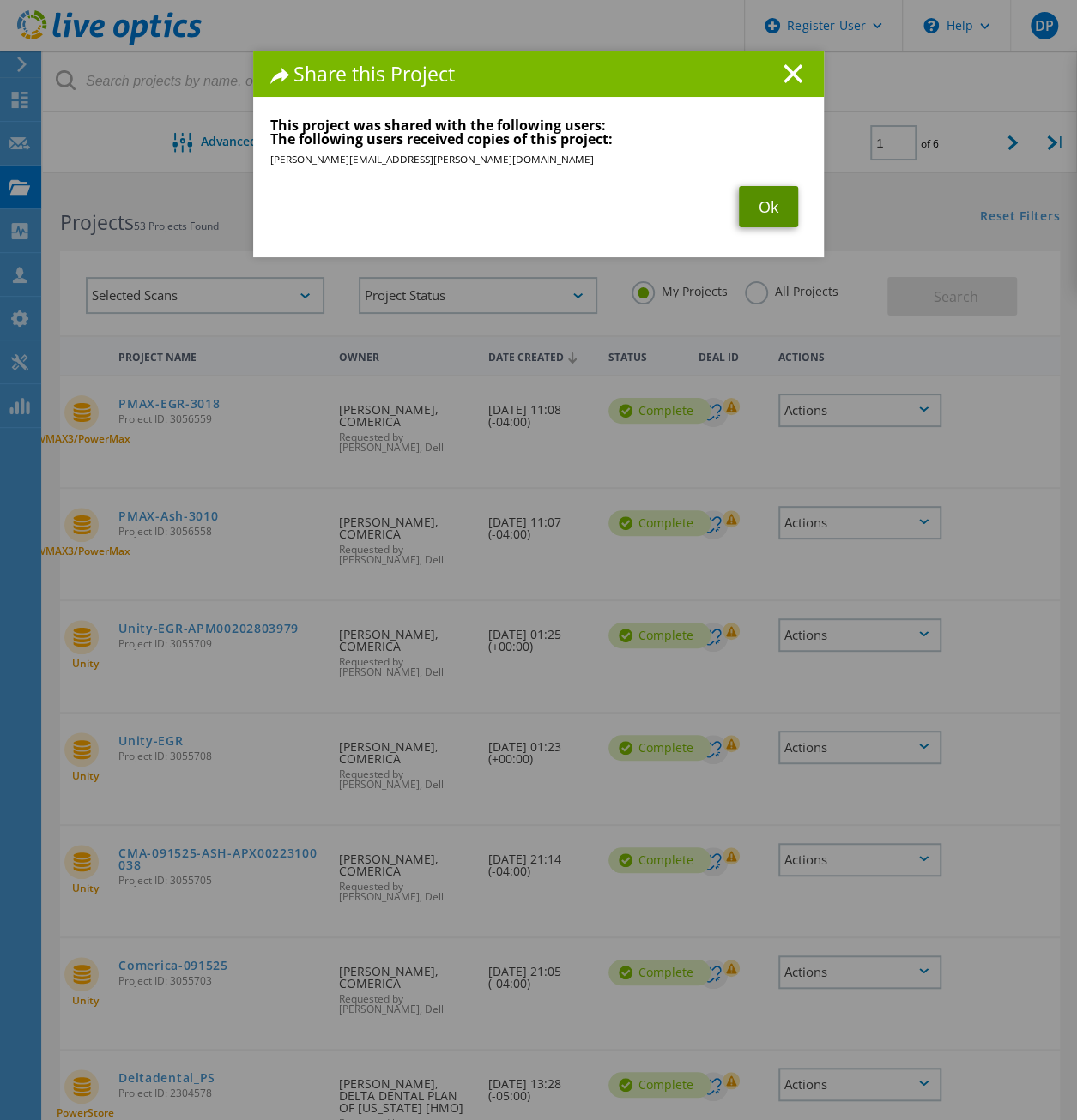
click at [775, 208] on link "Ok" at bounding box center [768, 207] width 59 height 42
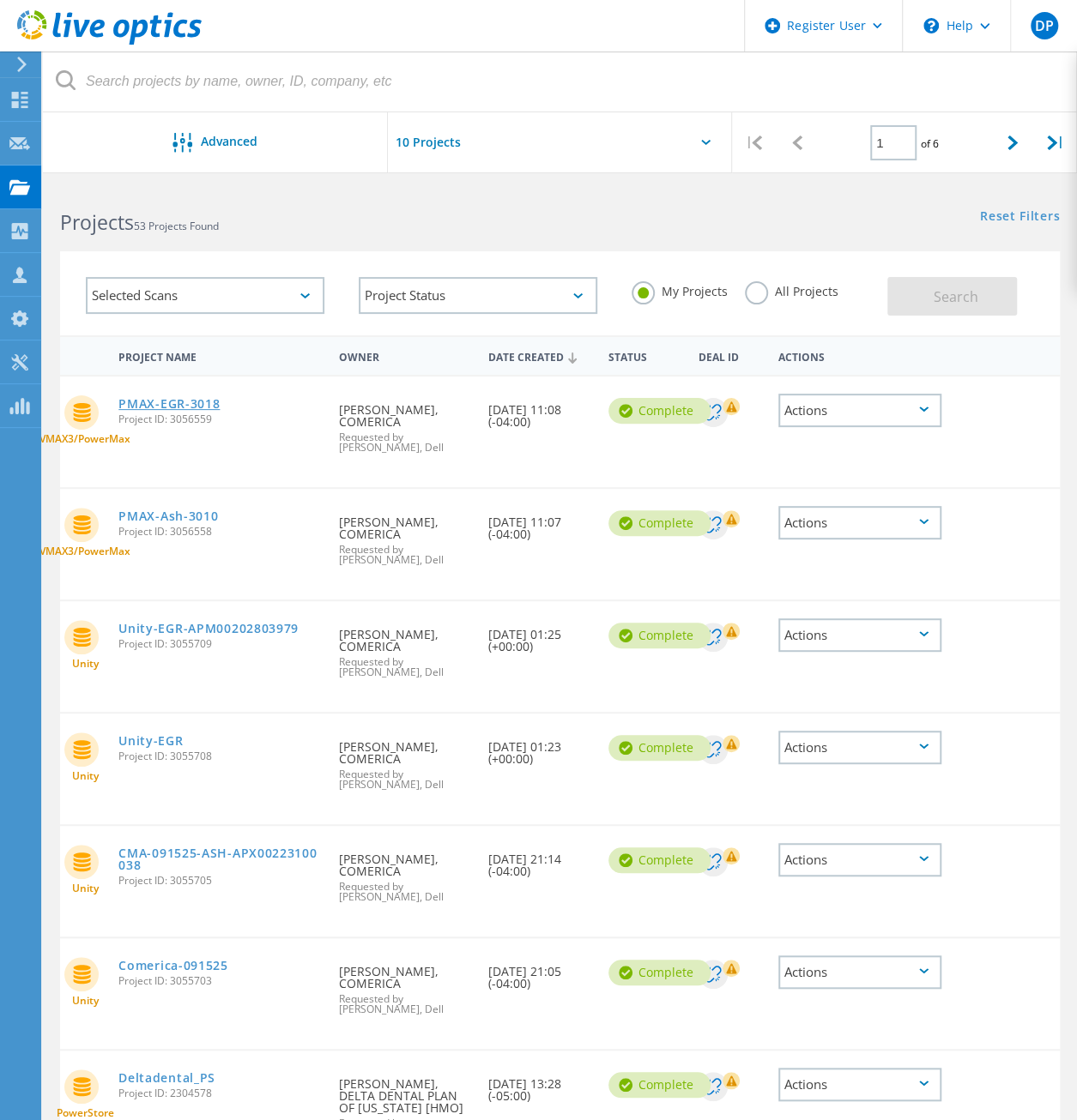
click at [190, 403] on link "PMAX-EGR-3018" at bounding box center [169, 404] width 101 height 12
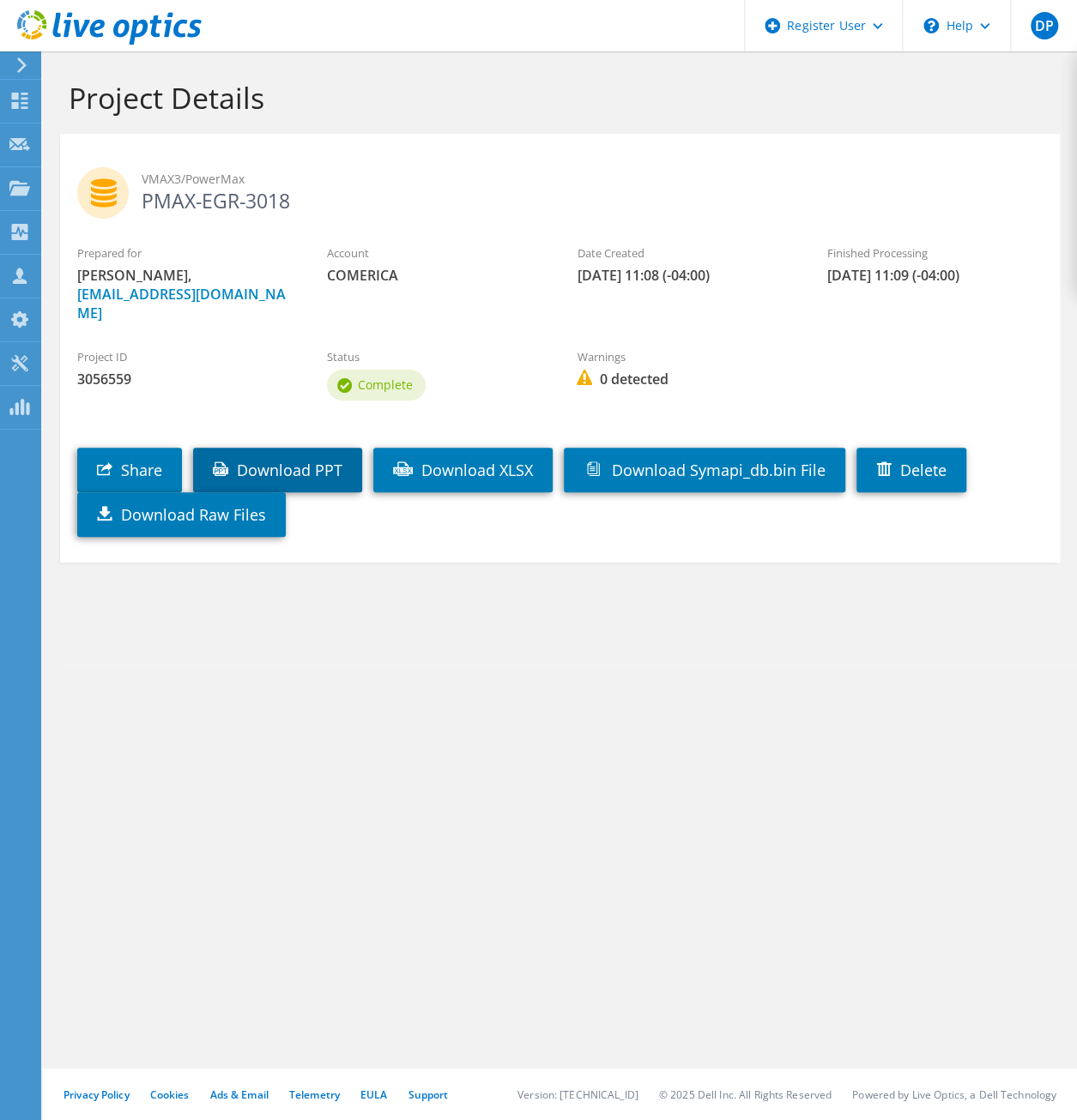
click at [336, 450] on link "Download PPT" at bounding box center [277, 470] width 169 height 44
click at [788, 798] on div "Project Details VMAX3/PowerMax PMAX-EGR-3018 Prepared for James Williams, jcwil…" at bounding box center [559, 585] width 1034 height 1069
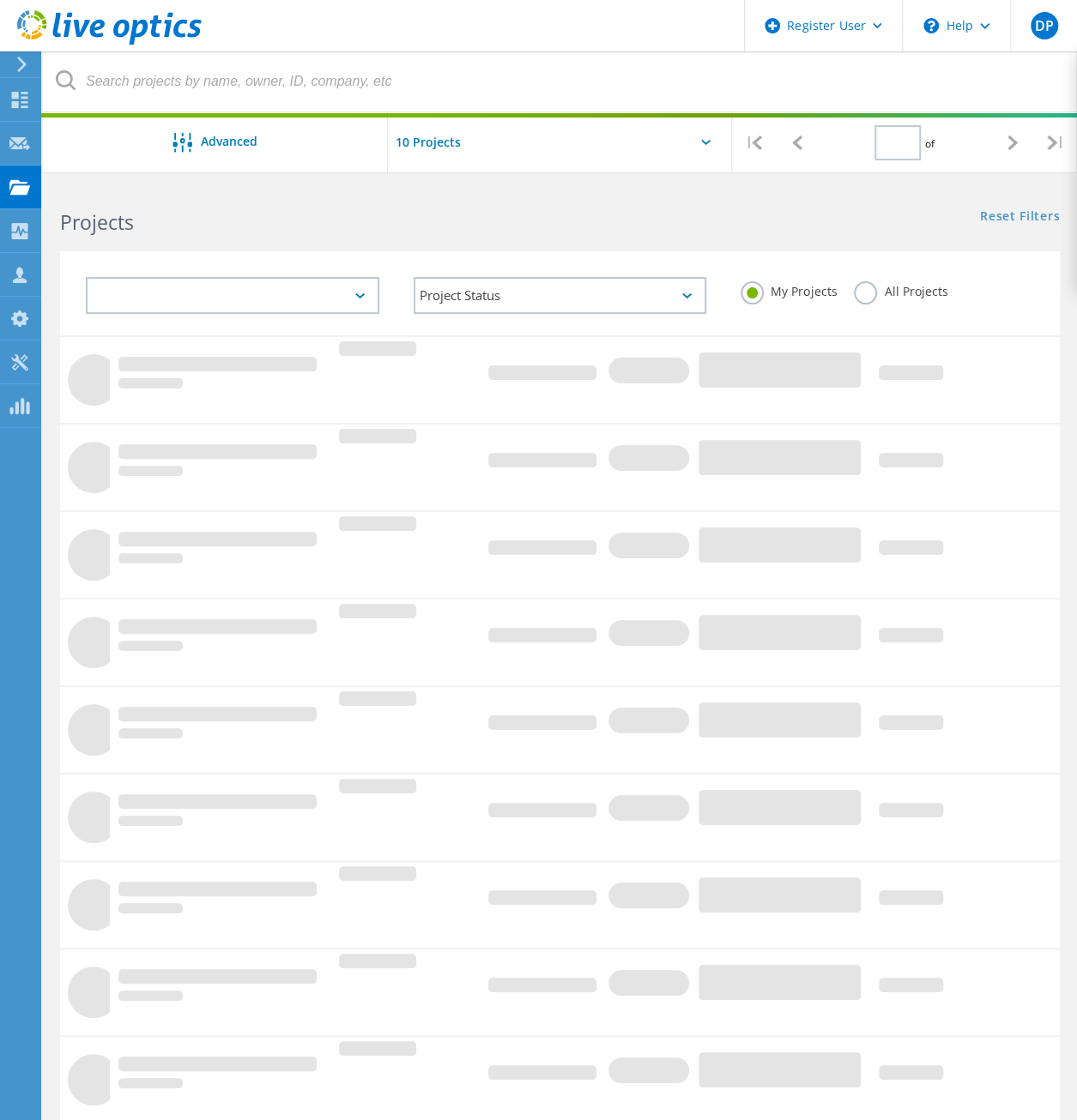
type input "1"
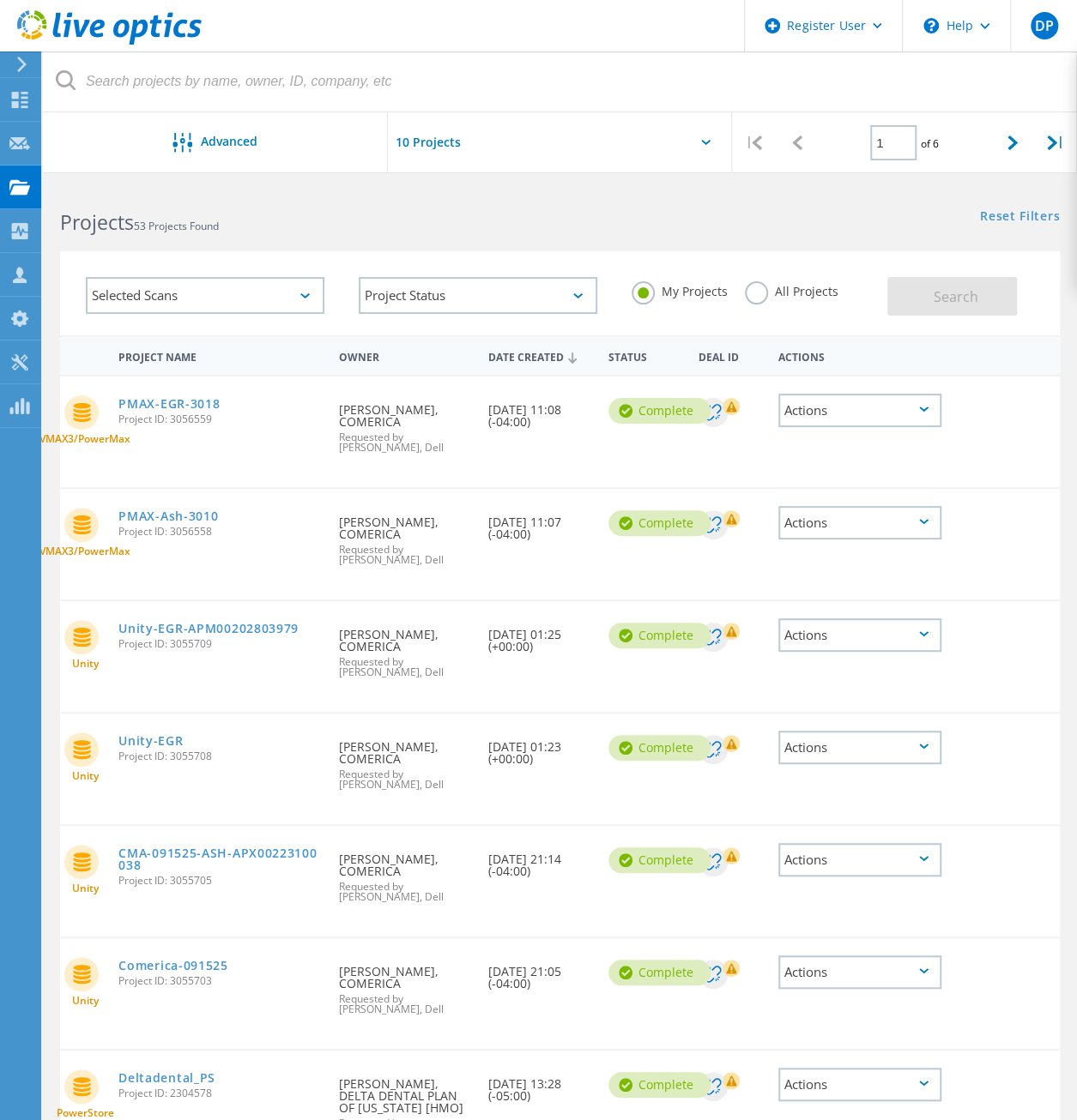
drag, startPoint x: 712, startPoint y: 568, endPoint x: 723, endPoint y: 567, distance: 11.0
click at [712, 568] on div "VMAX3/PowerMax PMAX-Ash-3010 Project ID: 3056558 Requested By James Williams, C…" at bounding box center [559, 544] width 1000 height 111
click at [150, 512] on link "PMAX-Ash-3010" at bounding box center [168, 517] width 99 height 12
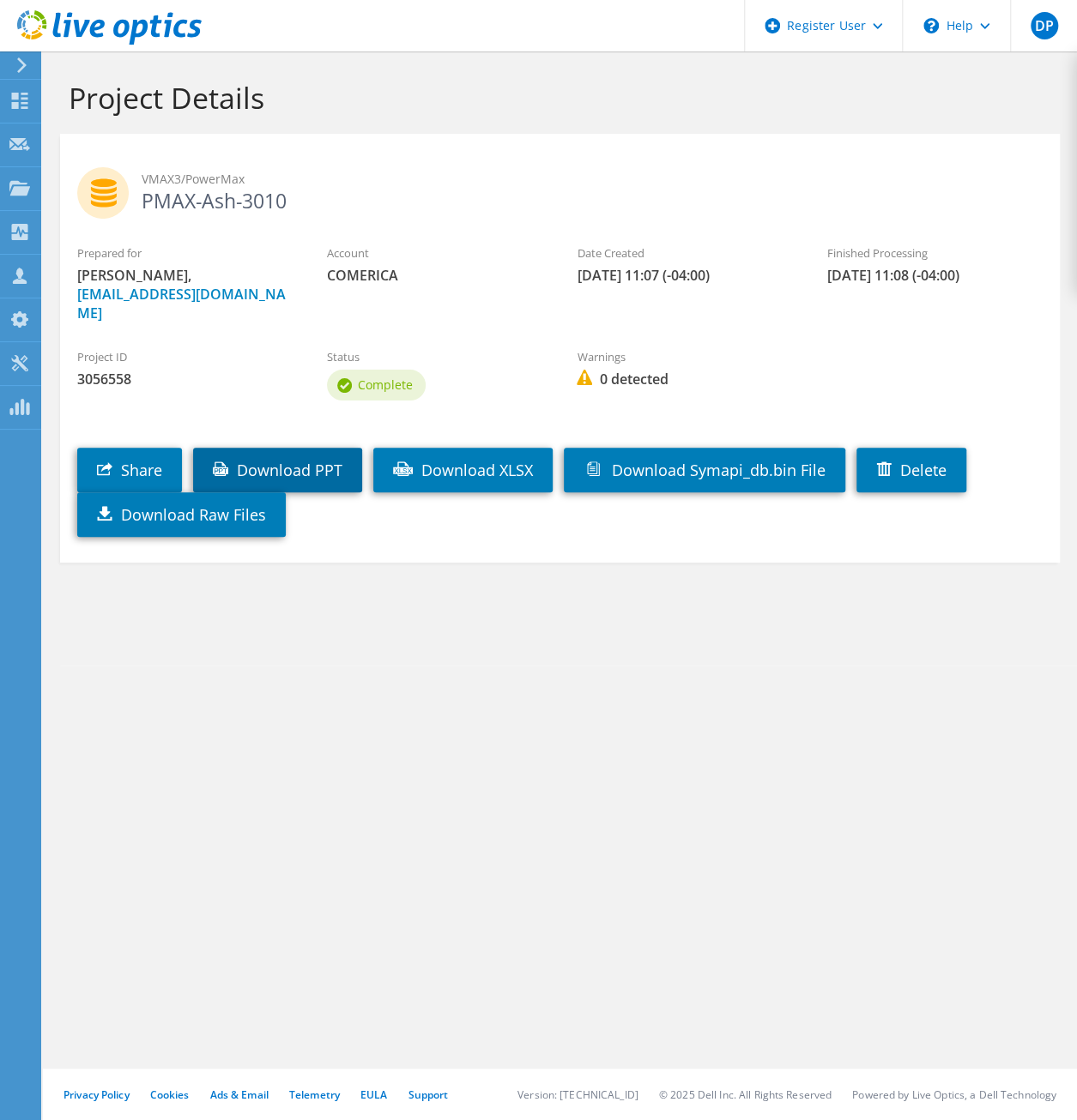
click at [292, 458] on link "Download PPT" at bounding box center [277, 470] width 169 height 44
click at [238, 495] on link "Download Raw Files" at bounding box center [182, 515] width 209 height 44
